Goal: Download file/media

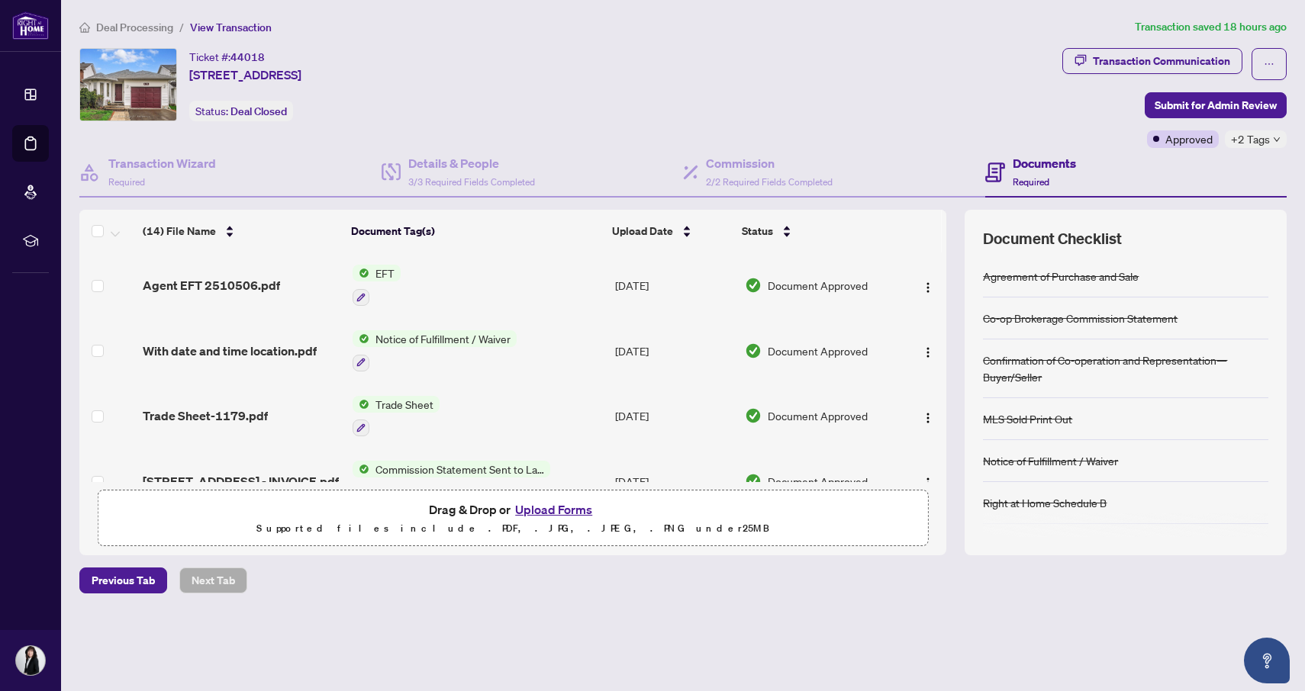
click at [382, 271] on span "EFT" at bounding box center [384, 273] width 31 height 17
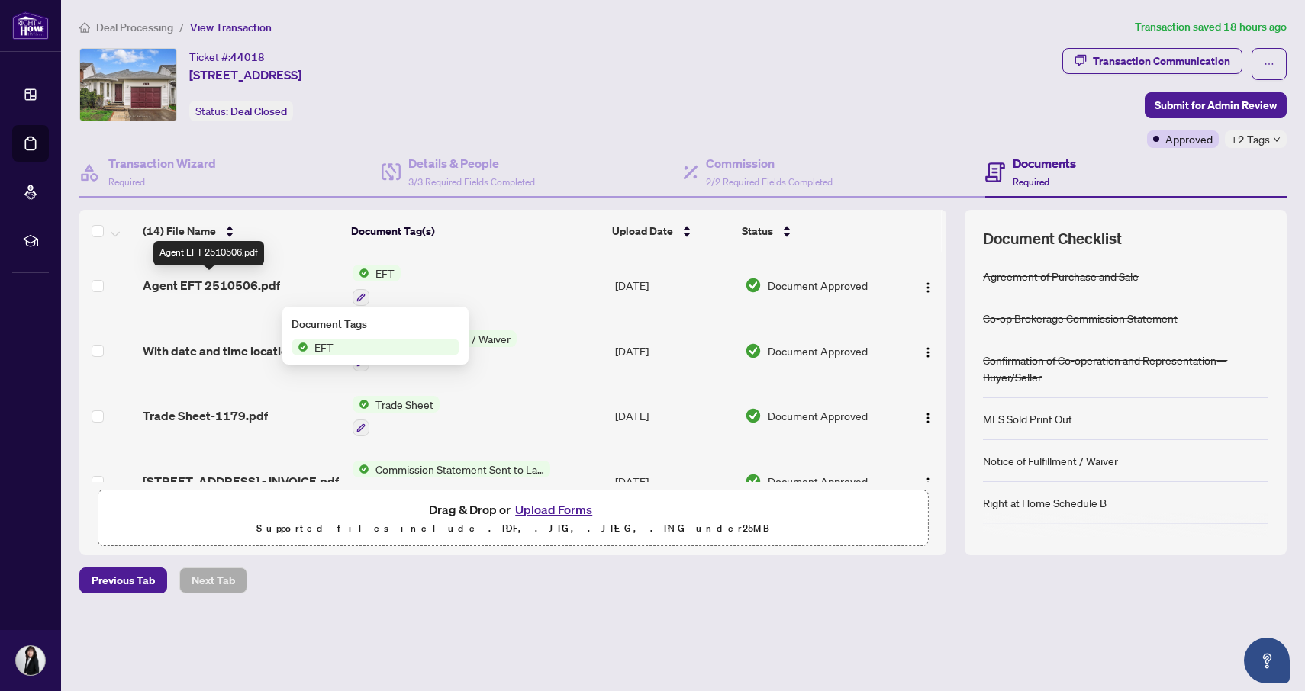
click at [196, 286] on span "Agent EFT 2510506.pdf" at bounding box center [211, 285] width 137 height 18
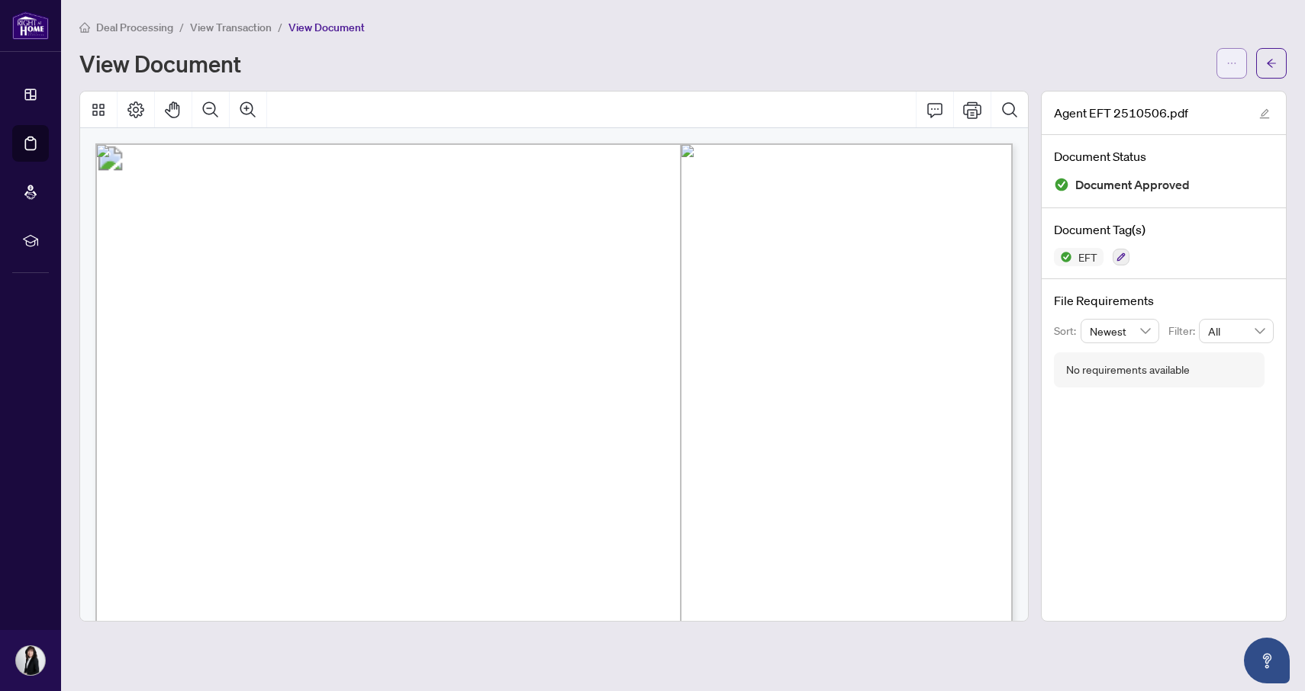
click at [1223, 71] on button "button" at bounding box center [1232, 63] width 31 height 31
click at [1156, 100] on span "Download" at bounding box center [1177, 96] width 116 height 17
click at [243, 27] on span "View Transaction" at bounding box center [231, 28] width 82 height 14
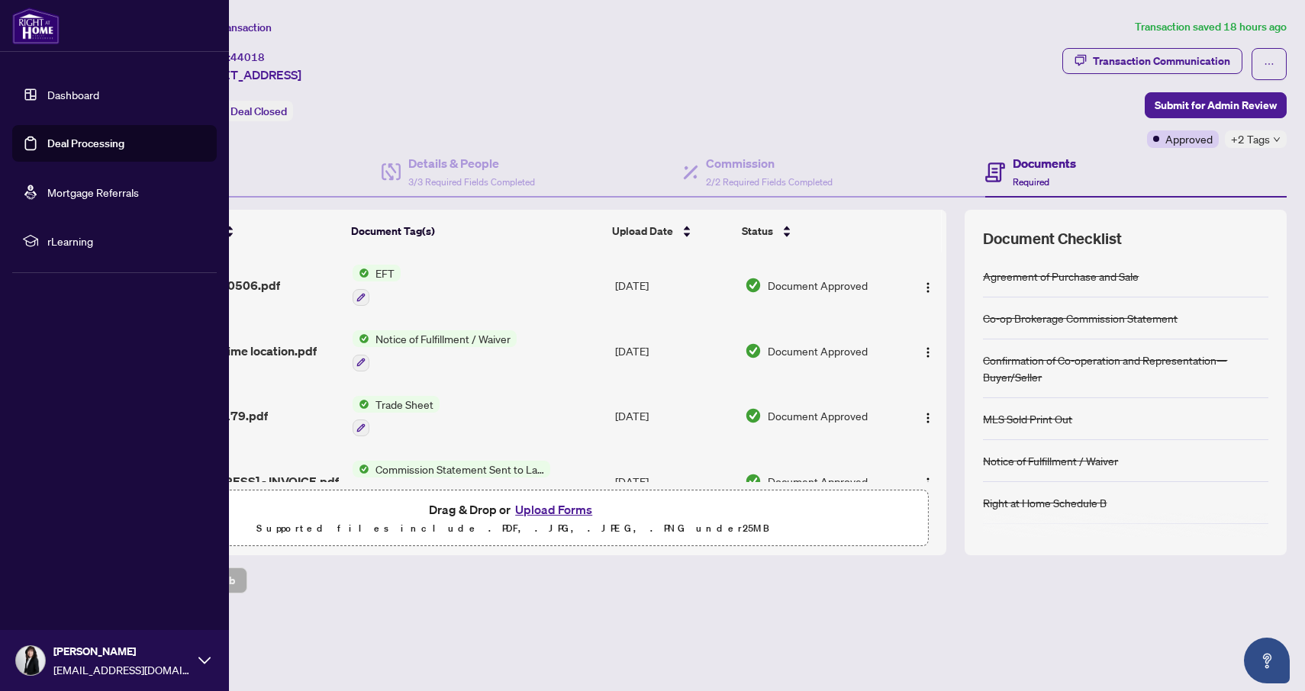
click at [61, 144] on link "Deal Processing" at bounding box center [85, 144] width 77 height 14
